Goal: Check status: Check status

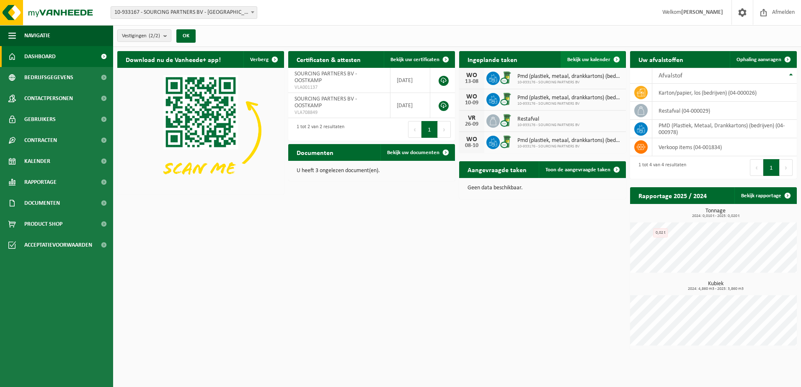
click at [613, 61] on span at bounding box center [616, 59] width 17 height 17
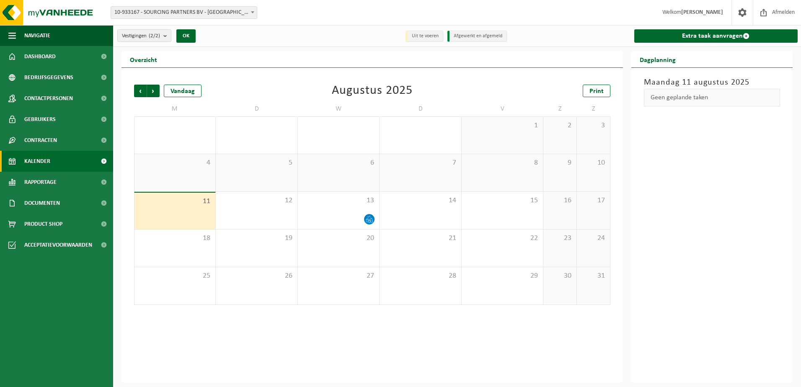
click at [481, 36] on li "Afgewerkt en afgemeld" at bounding box center [476, 36] width 59 height 11
click at [491, 167] on span "8" at bounding box center [502, 162] width 73 height 9
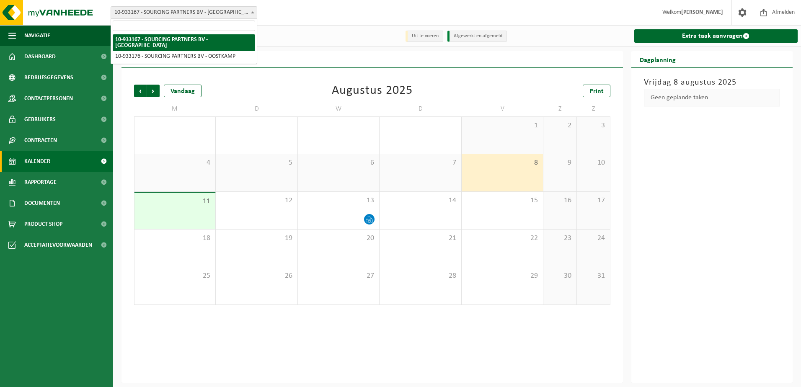
click at [194, 12] on span "10-933167 - SOURCING PARTNERS BV - [GEOGRAPHIC_DATA]" at bounding box center [184, 13] width 146 height 12
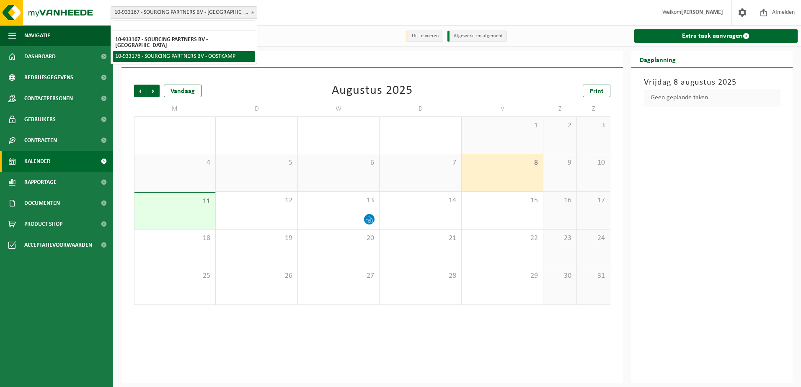
select select "135519"
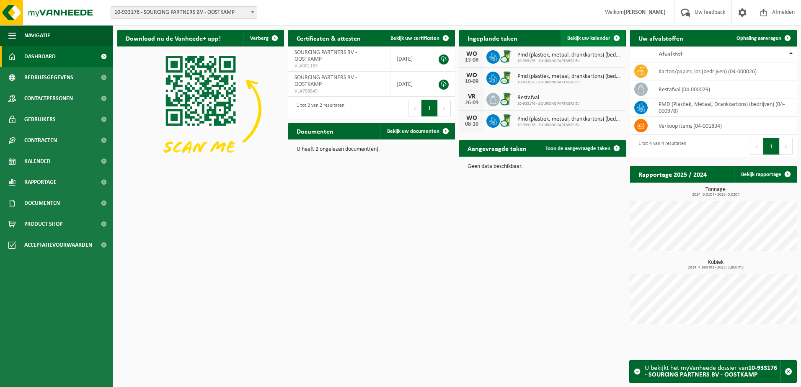
click at [592, 40] on span "Bekijk uw kalender" at bounding box center [588, 38] width 43 height 5
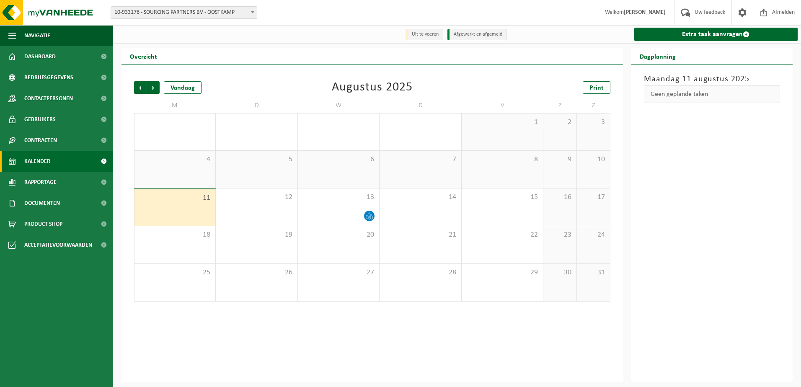
click at [496, 170] on div "8" at bounding box center [501, 169] width 81 height 37
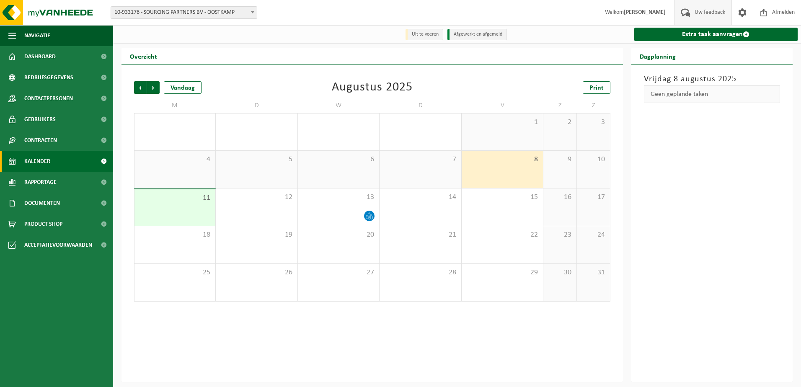
click at [717, 10] on span "Uw feedback" at bounding box center [709, 12] width 35 height 25
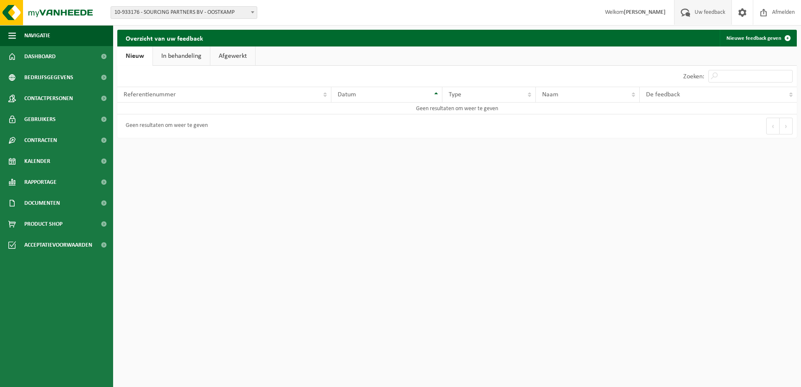
click at [717, 10] on span "Uw feedback" at bounding box center [709, 12] width 35 height 25
